Goal: Transaction & Acquisition: Purchase product/service

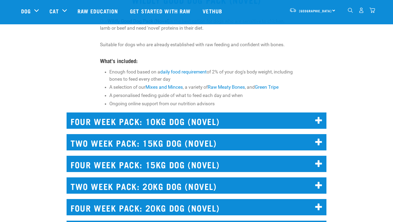
scroll to position [3, 0]
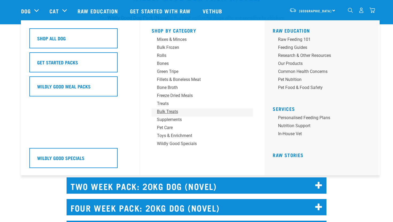
click at [167, 115] on div "Bulk Treats" at bounding box center [198, 112] width 83 height 6
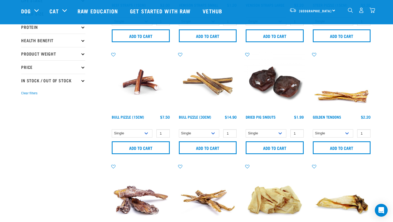
scroll to position [107, 0]
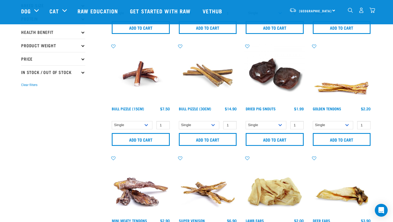
click at [203, 90] on img at bounding box center [208, 74] width 61 height 61
click at [207, 125] on select "Single 10 per pack" at bounding box center [199, 125] width 41 height 8
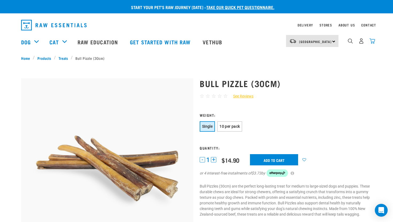
click at [374, 44] on img "dropdown navigation" at bounding box center [373, 41] width 6 height 6
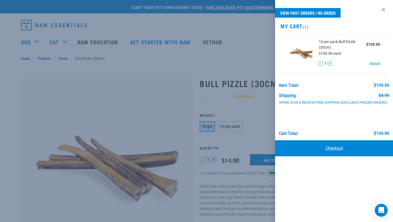
click at [337, 154] on link "Checkout" at bounding box center [334, 148] width 118 height 16
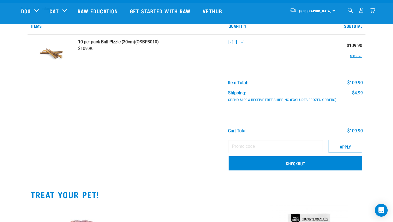
scroll to position [21, 0]
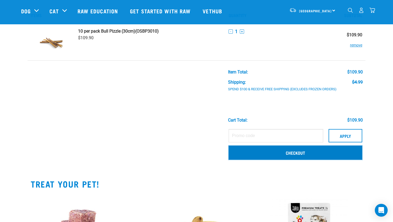
click at [321, 151] on link "Checkout" at bounding box center [296, 153] width 134 height 14
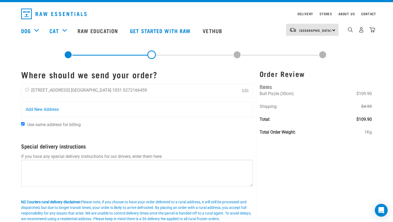
scroll to position [11, 0]
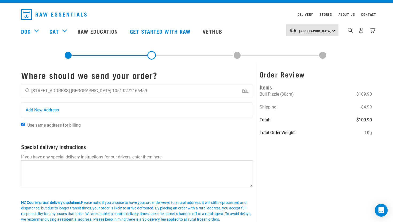
click at [246, 89] on link "Edit" at bounding box center [245, 91] width 7 height 5
click at [243, 91] on link "Edit" at bounding box center [245, 91] width 7 height 5
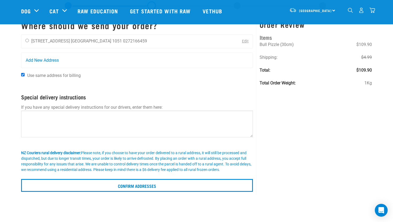
scroll to position [21, 0]
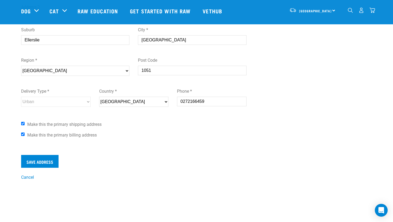
scroll to position [146, 0]
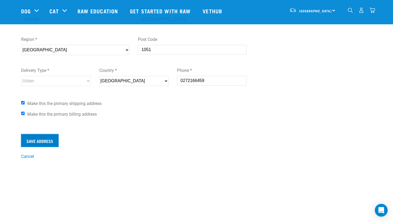
click at [53, 140] on input "Save Address" at bounding box center [39, 140] width 37 height 13
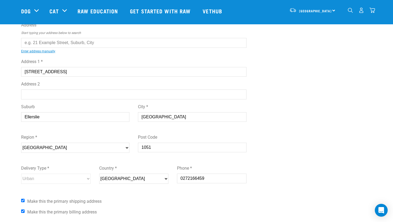
click at [279, 54] on div "Edit Address First Name * Last Name * Address Start typing your address below t…" at bounding box center [196, 113] width 359 height 290
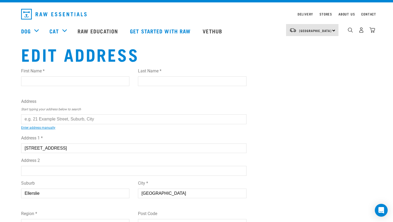
scroll to position [0, 0]
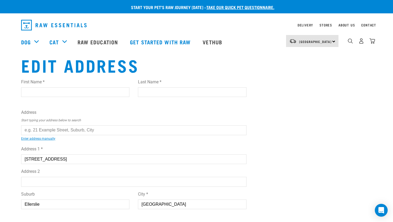
click at [70, 94] on input "First Name *" at bounding box center [75, 92] width 108 height 10
type input "[PERSON_NAME]"
click at [184, 89] on input "Last Name *" at bounding box center [192, 92] width 108 height 10
type input "[PERSON_NAME]"
click at [94, 126] on input "text" at bounding box center [133, 130] width 225 height 10
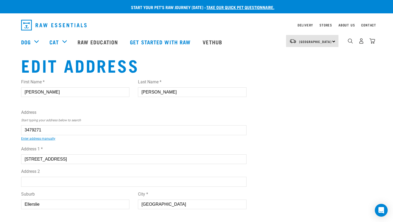
click at [27, 134] on li "[STREET_ADDRESS]" at bounding box center [27, 134] width 0 height 0
type input "[STREET_ADDRESS]"
select select "AUK"
select select "Urban"
type input "[STREET_ADDRESS]"
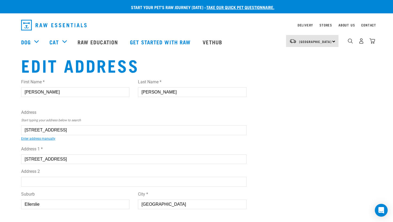
click at [273, 124] on div "Edit Address First Name * [PERSON_NAME] Last Name * [PERSON_NAME] Address Start…" at bounding box center [196, 200] width 359 height 290
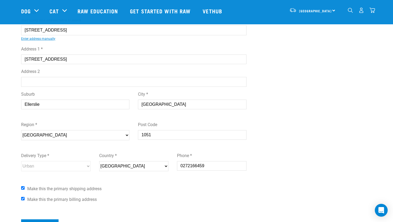
scroll to position [64, 0]
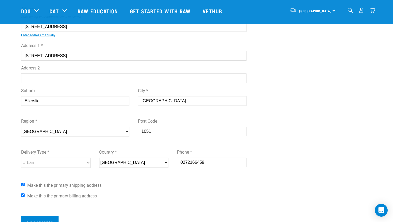
drag, startPoint x: 69, startPoint y: 57, endPoint x: 0, endPoint y: 57, distance: 68.7
click at [0, 57] on div "Start your pet’s raw journey [DATE] – take our quick pet questionnaire. Deliver…" at bounding box center [196, 89] width 393 height 306
click at [0, 61] on div "Start your pet’s raw journey [DATE] – take our quick pet questionnaire. Deliver…" at bounding box center [196, 89] width 393 height 306
click at [41, 218] on input "Save Address" at bounding box center [39, 222] width 37 height 13
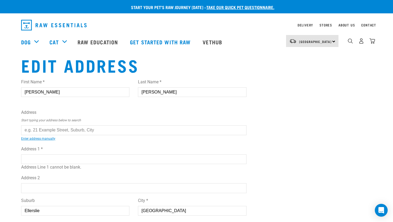
click at [10, 104] on button "delete" at bounding box center [7, 101] width 5 height 5
click at [0, 41] on article "Couldn’t save address." at bounding box center [0, 111] width 0 height 222
click at [370, 42] on img "dropdown navigation" at bounding box center [373, 41] width 6 height 6
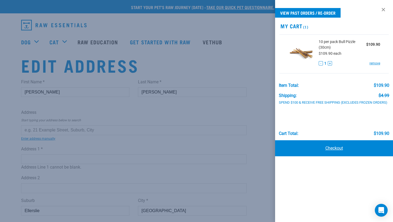
click at [364, 149] on link "Checkout" at bounding box center [334, 148] width 118 height 16
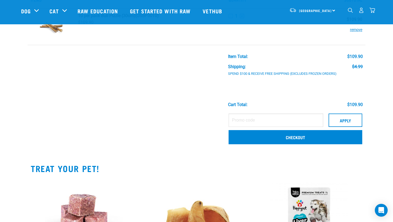
scroll to position [43, 0]
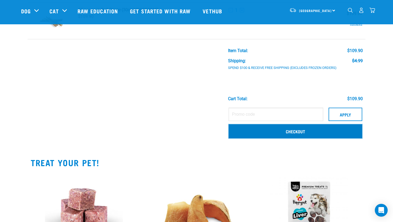
click at [338, 134] on link "Checkout" at bounding box center [296, 131] width 134 height 14
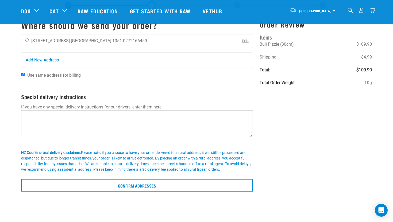
scroll to position [32, 0]
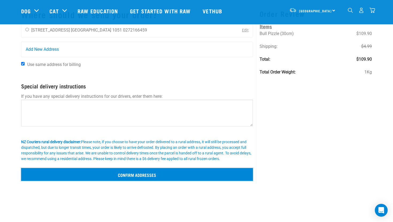
click at [232, 174] on input "Confirm addresses" at bounding box center [137, 174] width 232 height 13
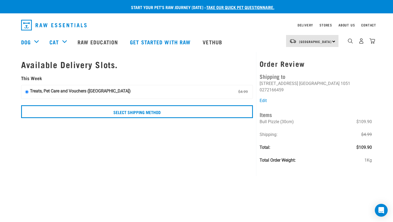
scroll to position [11, 0]
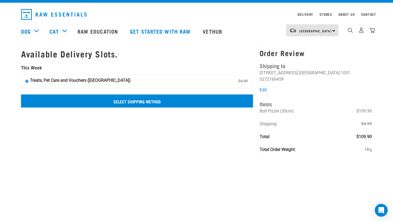
click at [144, 101] on input "Select Shipping Method" at bounding box center [137, 101] width 232 height 13
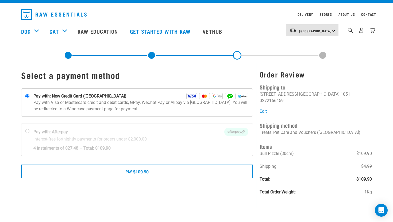
scroll to position [32, 0]
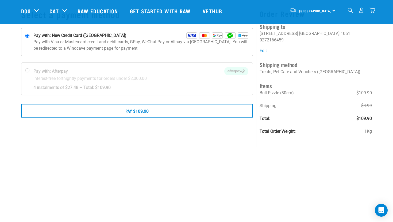
click at [164, 135] on div "Select a payment method" at bounding box center [137, 74] width 238 height 145
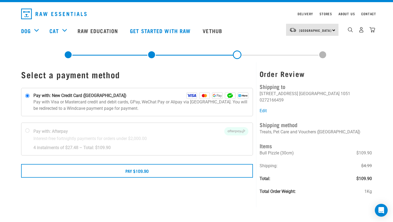
scroll to position [11, 0]
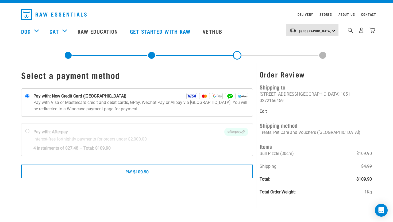
click at [264, 109] on link "Edit" at bounding box center [263, 111] width 7 height 5
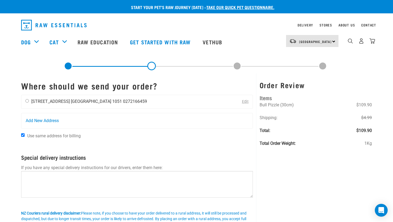
click at [29, 102] on div "[DATE][PERSON_NAME] [STREET_ADDRESS] [GEOGRAPHIC_DATA] 1051 0272166459" at bounding box center [86, 101] width 130 height 13
click at [74, 101] on li "[GEOGRAPHIC_DATA] 1051" at bounding box center [96, 101] width 51 height 5
click at [28, 102] on input "radio" at bounding box center [26, 100] width 3 height 3
radio input "true"
click at [247, 100] on link "Edit" at bounding box center [245, 101] width 7 height 5
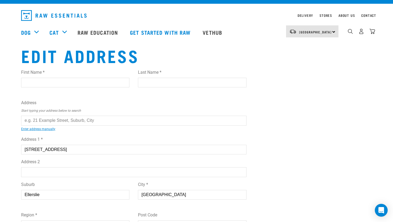
scroll to position [11, 0]
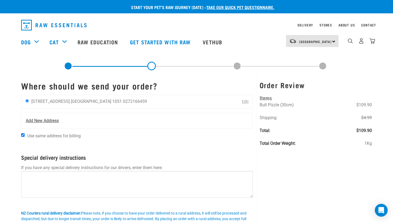
click at [50, 120] on span "Add New Address" at bounding box center [42, 121] width 33 height 6
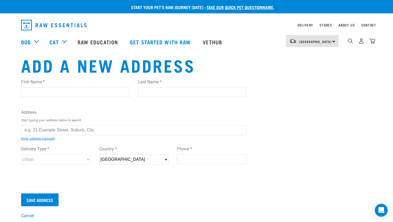
click at [64, 95] on input "First Name *" at bounding box center [75, 92] width 108 height 10
type input "lucia"
click at [167, 90] on input "Last Name *" at bounding box center [192, 92] width 108 height 10
type input "groves"
click at [84, 131] on input "text" at bounding box center [133, 130] width 225 height 10
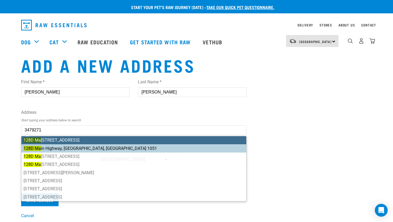
click at [70, 146] on li "128D Ma in Highway, Ellerslie, Auckland 1051" at bounding box center [133, 148] width 225 height 8
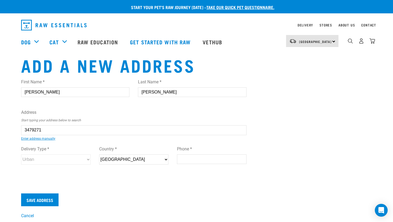
type input "128D Main Highway, Ellerslie, Auckland 1051"
type input "[STREET_ADDRESS]"
type input "Ellerslie"
type input "Auckland"
select select "AUK"
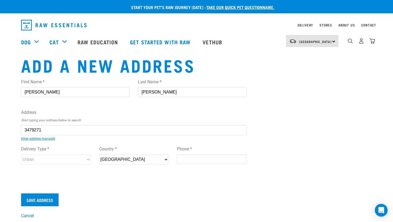
type input "1051"
select select "Urban"
type input "128D Main Highway, Ellerslie, Auckland 1051"
click at [81, 141] on div "First Name * lucia Last Name * groves Address Start typing your address below t…" at bounding box center [133, 127] width 225 height 105
click at [198, 157] on input "Phone *" at bounding box center [212, 160] width 70 height 10
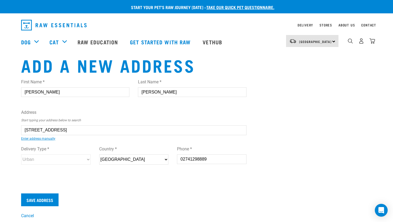
type input "02741298889"
click at [289, 141] on div "Add a new address First Name * lucia Last Name * groves Address Start typing yo…" at bounding box center [196, 137] width 359 height 164
click at [296, 108] on div "Add a new address First Name * lucia Last Name * groves Address Start typing yo…" at bounding box center [196, 137] width 359 height 164
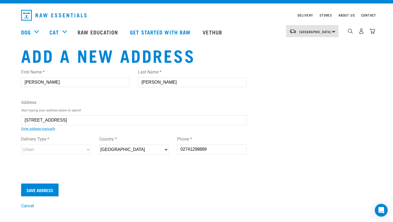
scroll to position [11, 0]
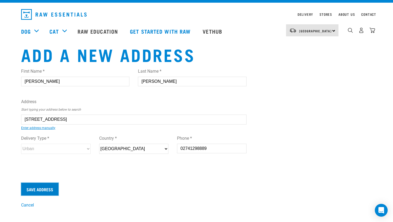
click at [45, 193] on input "Save Address" at bounding box center [39, 189] width 37 height 13
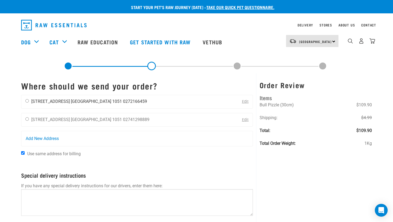
click at [26, 100] on input "radio" at bounding box center [26, 100] width 3 height 3
radio input "true"
click at [29, 120] on div "lucia groves 128D Main Highway Auckland 1051 02741298889" at bounding box center [87, 119] width 132 height 13
click at [26, 118] on input "radio" at bounding box center [26, 118] width 3 height 3
radio input "true"
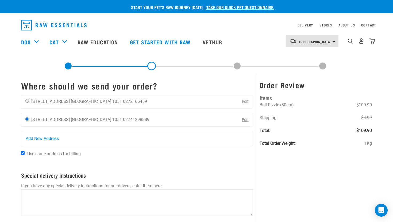
click at [6, 120] on div "Start your pet’s raw journey today – take our quick pet questionnaire. Delivery…" at bounding box center [196, 135] width 393 height 271
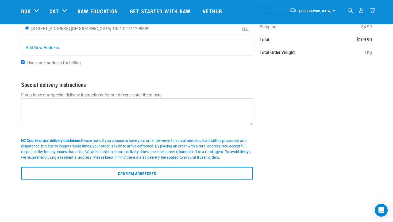
scroll to position [53, 0]
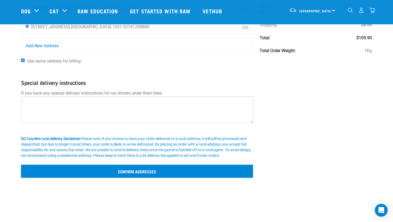
click at [162, 171] on input "Confirm addresses" at bounding box center [137, 171] width 232 height 13
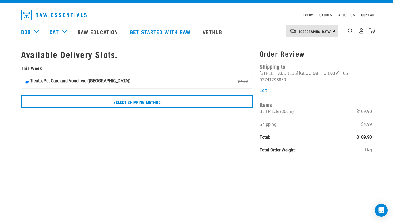
scroll to position [11, 0]
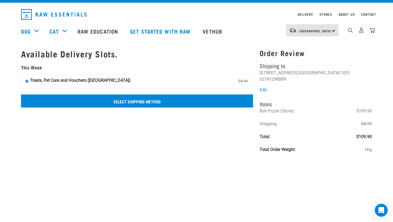
click at [187, 101] on input "Select Shipping Method" at bounding box center [137, 101] width 232 height 13
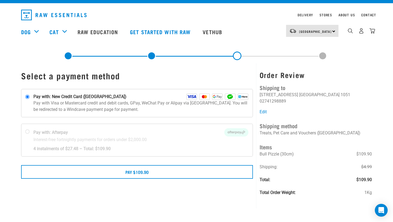
scroll to position [11, 0]
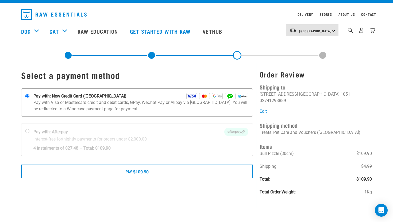
click at [142, 101] on p "Pay with Visa or Mastercard credit and debit cards, GPay, WeChat Pay or Alipay …" at bounding box center [140, 105] width 215 height 13
click at [30, 99] on input "Pay with: New Credit Card ([GEOGRAPHIC_DATA])" at bounding box center [27, 96] width 4 height 4
